Goal: Information Seeking & Learning: Learn about a topic

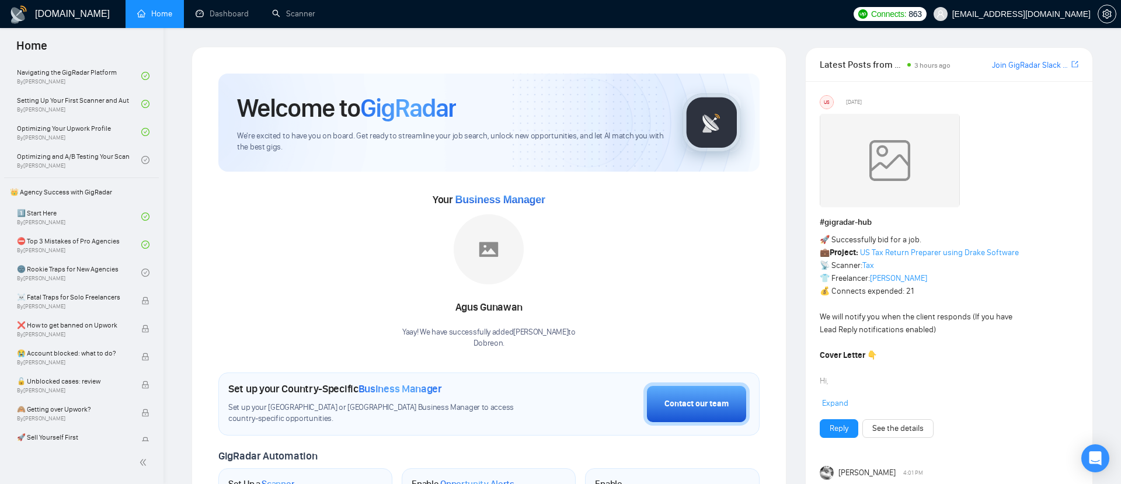
scroll to position [162, 0]
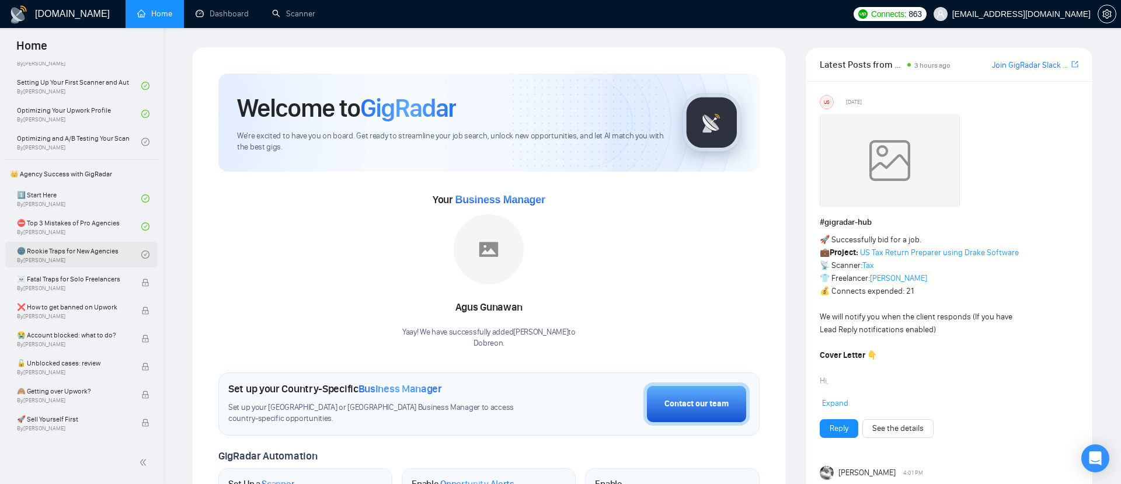
click at [66, 245] on link "🌚 Rookie Traps for New Agencies By [PERSON_NAME]" at bounding box center [79, 255] width 124 height 26
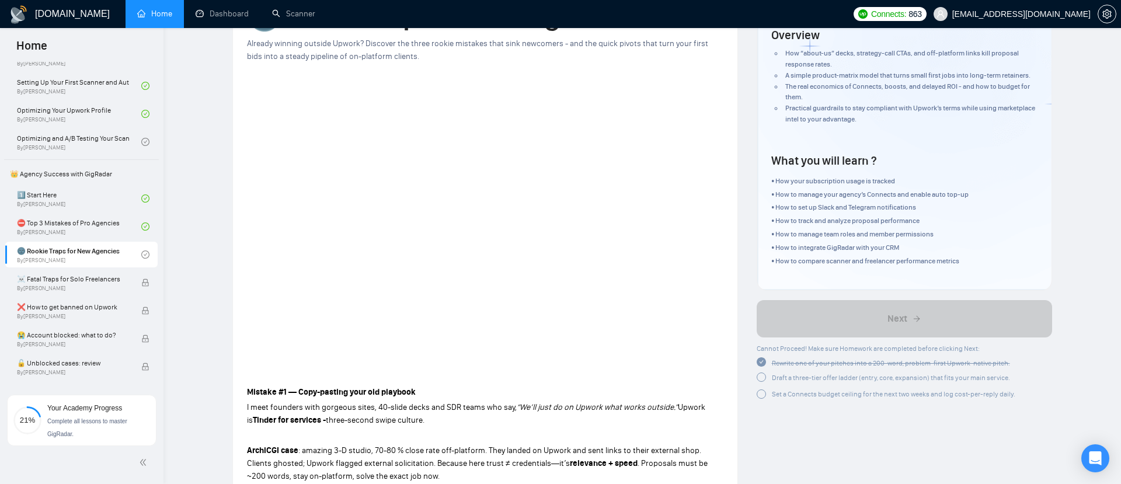
scroll to position [73, 0]
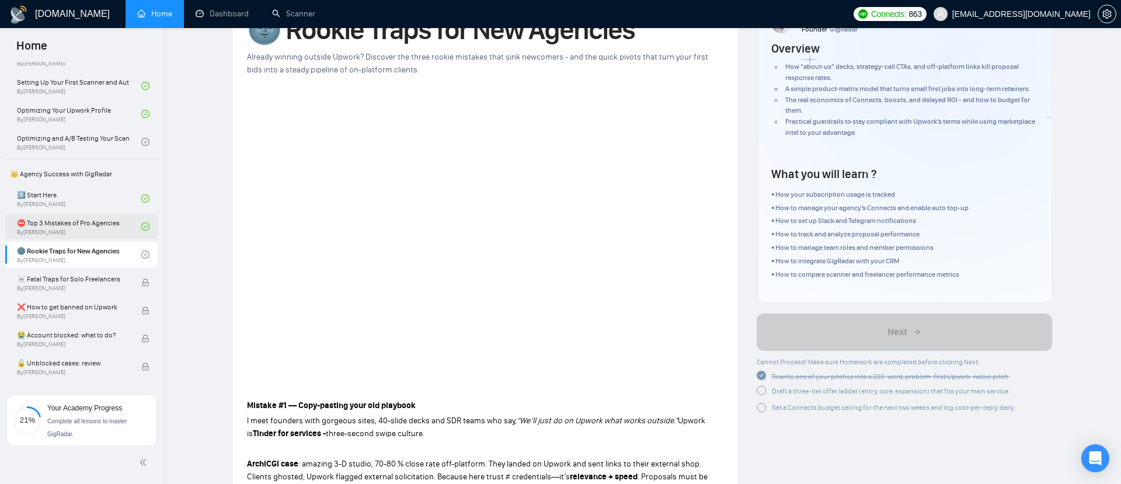
click at [98, 223] on link "⛔ Top 3 Mistakes of Pro Agencies By [PERSON_NAME]" at bounding box center [79, 227] width 124 height 26
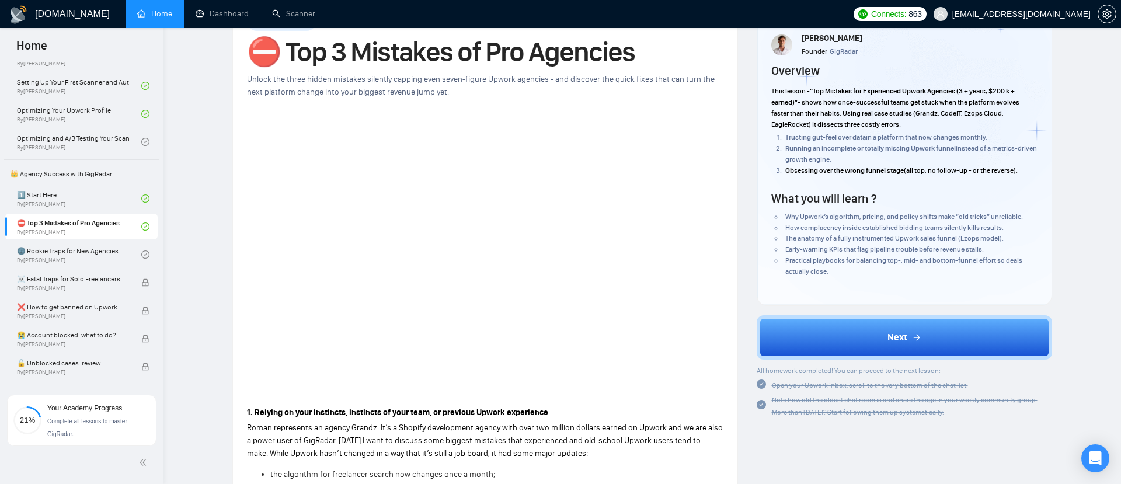
scroll to position [58, 0]
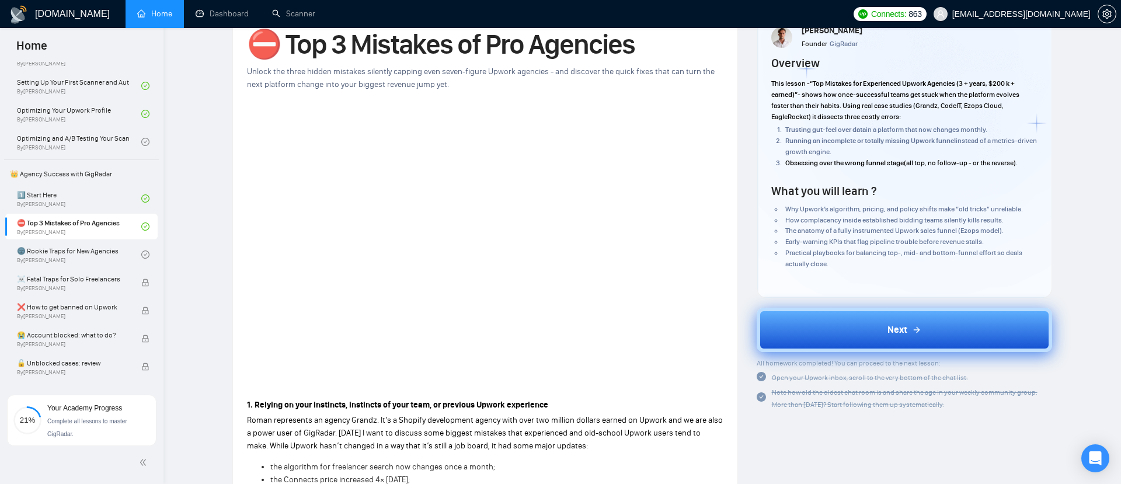
click at [822, 322] on button "Next" at bounding box center [904, 330] width 296 height 44
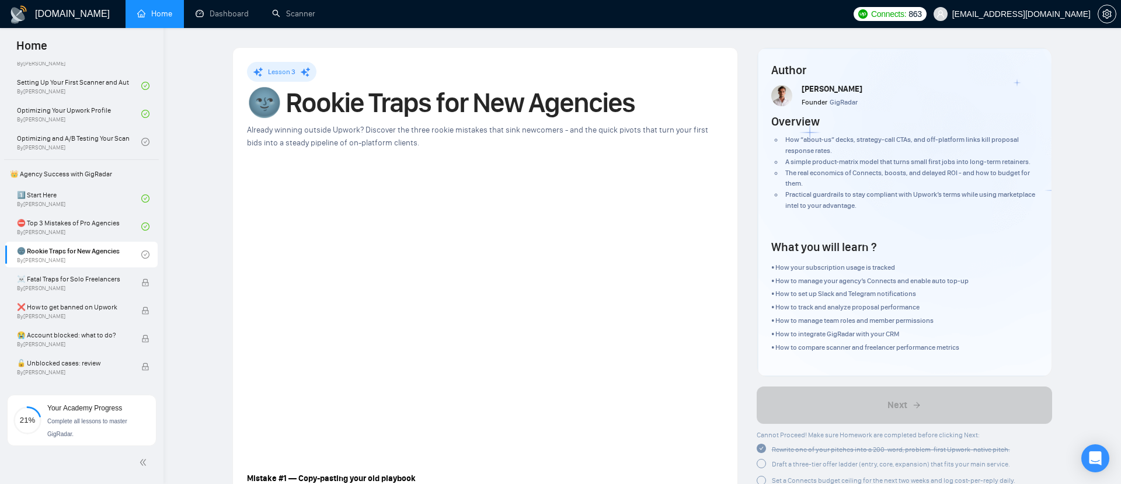
click at [828, 319] on p "• How to manage team roles and member permissions" at bounding box center [869, 320] width 197 height 11
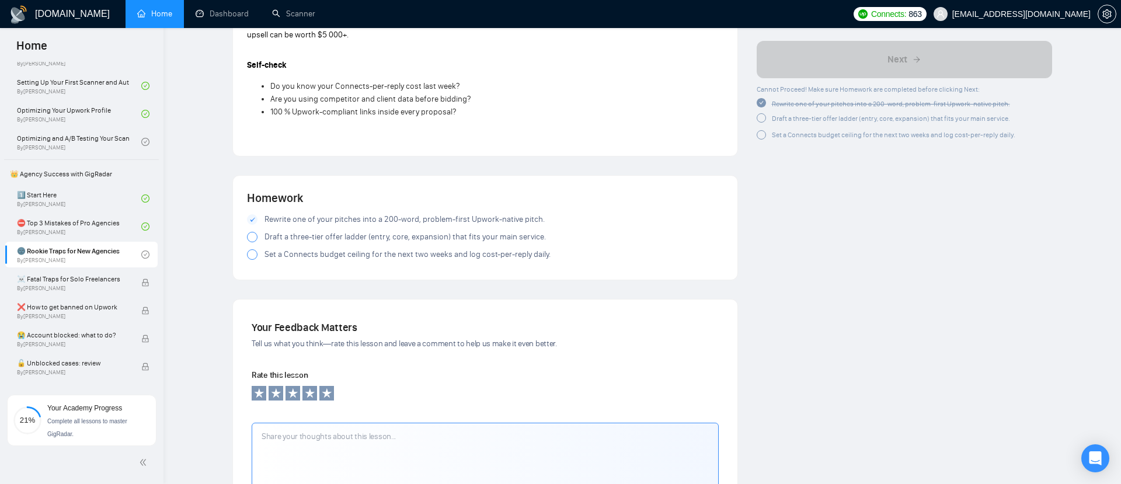
scroll to position [1431, 0]
click at [252, 238] on div at bounding box center [252, 238] width 11 height 11
click at [250, 259] on div at bounding box center [252, 255] width 11 height 11
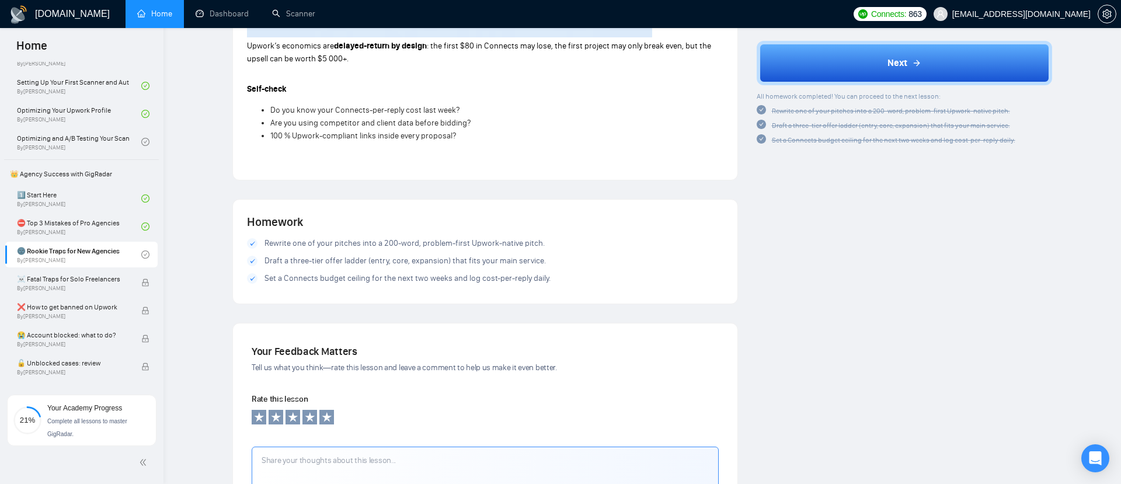
scroll to position [1397, 0]
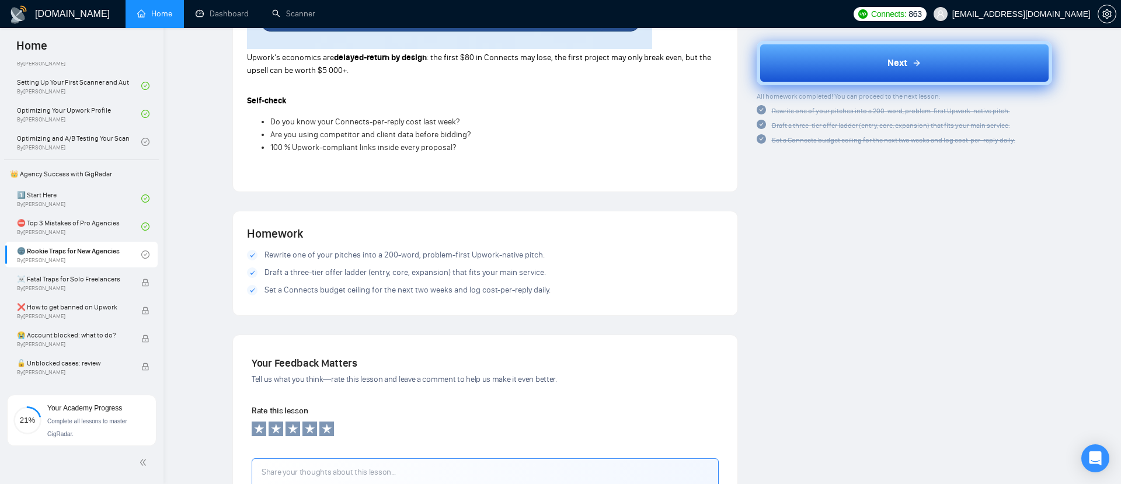
click at [802, 60] on button "Next" at bounding box center [904, 63] width 296 height 44
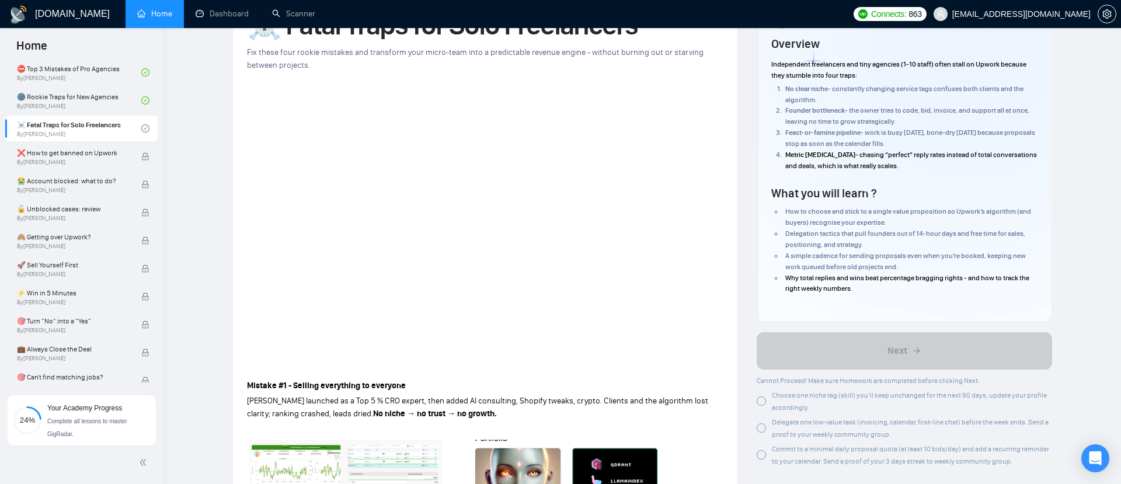
scroll to position [76, 0]
click at [764, 403] on div at bounding box center [760, 402] width 9 height 9
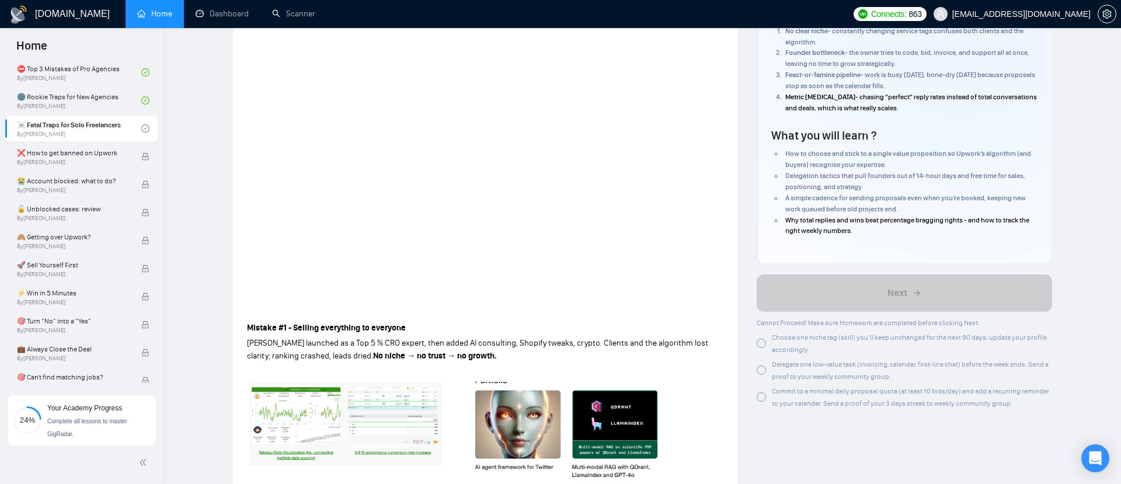
scroll to position [137, 0]
click at [762, 369] on div at bounding box center [760, 368] width 9 height 9
click at [761, 397] on div at bounding box center [760, 394] width 9 height 9
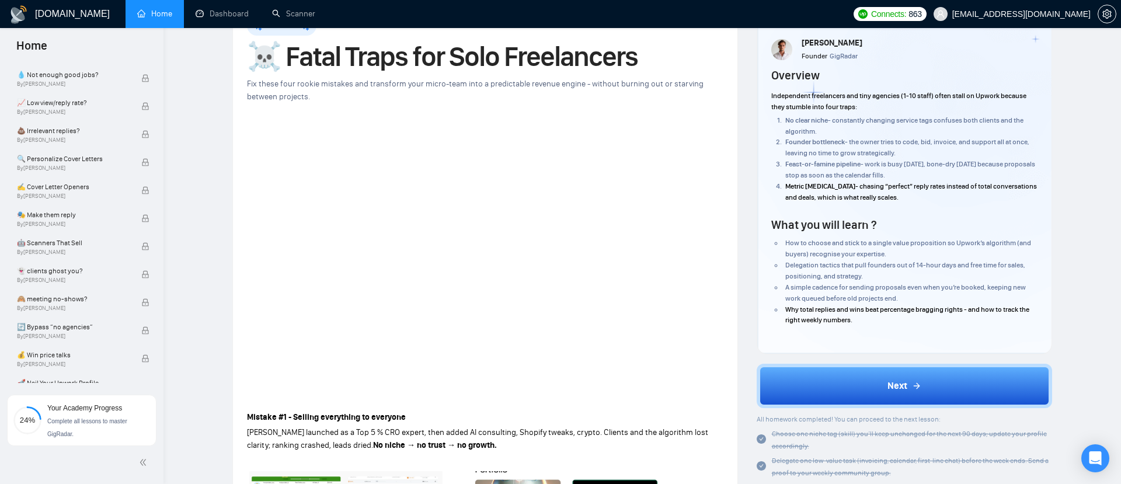
scroll to position [43, 0]
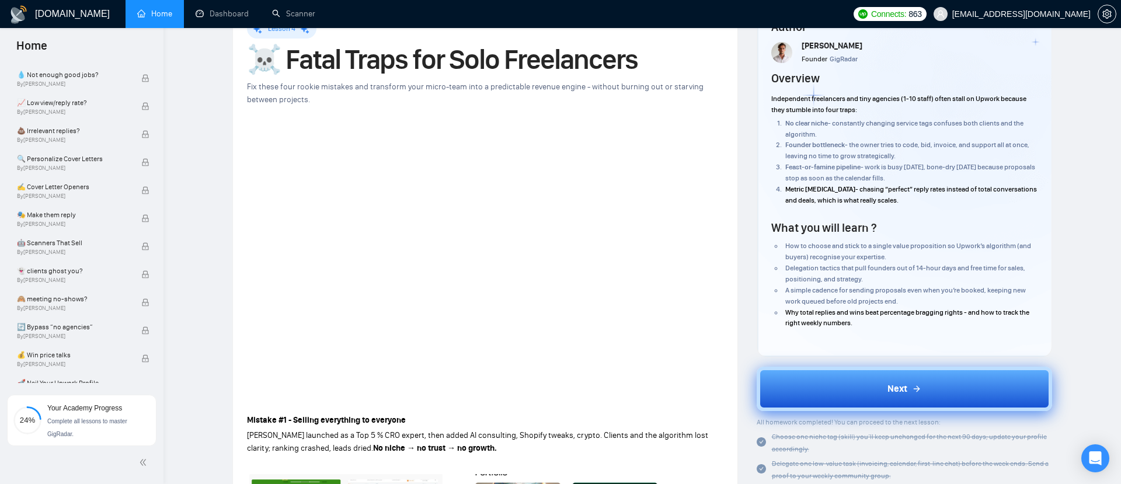
click at [831, 381] on button "Next" at bounding box center [904, 389] width 296 height 44
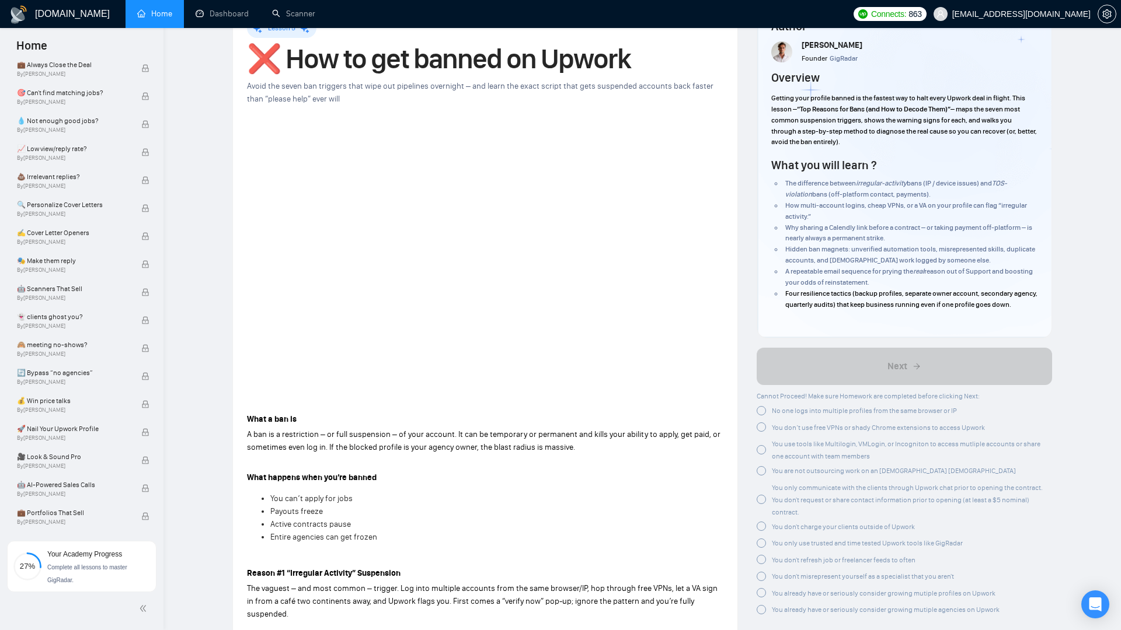
scroll to position [601, 0]
